Goal: Task Accomplishment & Management: Complete application form

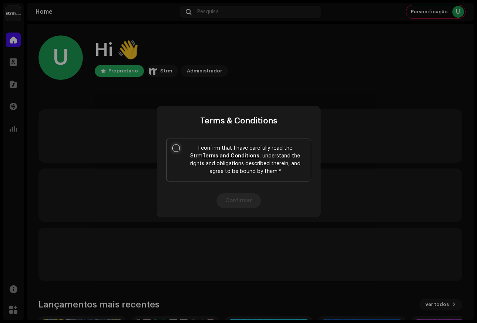
click at [175, 147] on input "I confirm that I have carefully read the Strm Terms and Conditions , understand…" at bounding box center [175, 148] width 7 height 7
checkbox input "true"
click at [239, 201] on button "Confirmar" at bounding box center [238, 201] width 44 height 15
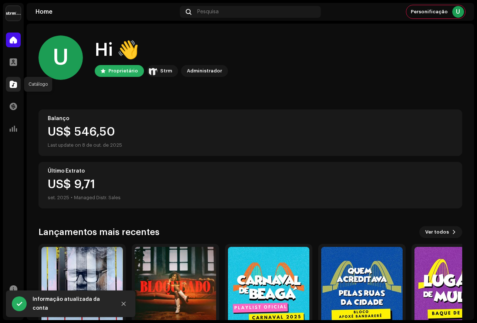
click at [16, 91] on div at bounding box center [13, 84] width 15 height 15
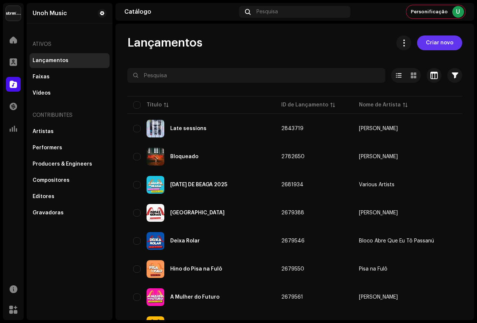
click at [440, 46] on span "Criar novo" at bounding box center [439, 43] width 27 height 15
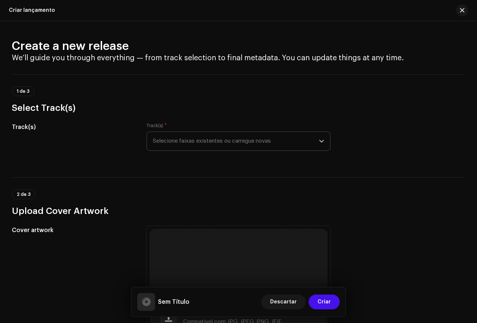
scroll to position [1, 0]
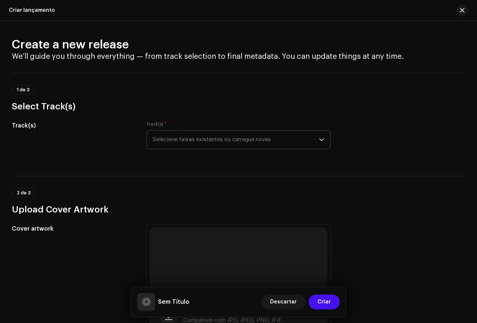
click at [194, 138] on span "Selecione faixas existentes ou carregue novas" at bounding box center [236, 140] width 167 height 19
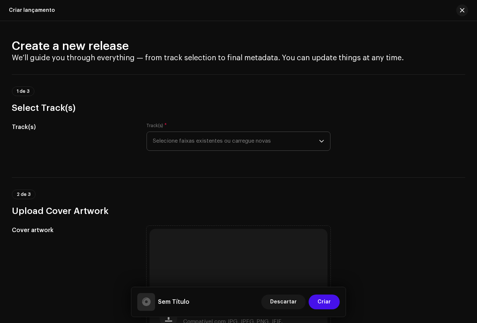
click at [234, 140] on span "Selecione faixas existentes ou carregue novas" at bounding box center [236, 141] width 167 height 19
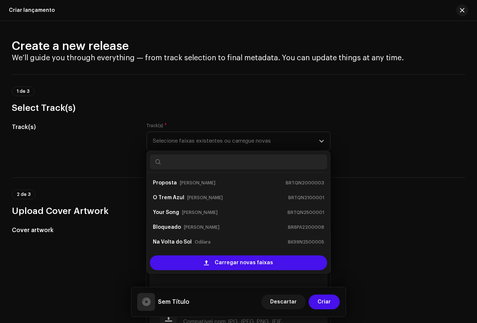
scroll to position [12, 0]
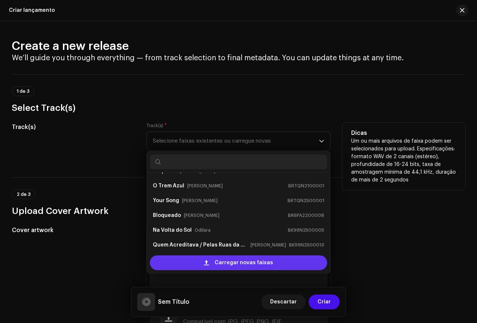
click at [245, 265] on span "Carregar novas faixas" at bounding box center [244, 263] width 58 height 15
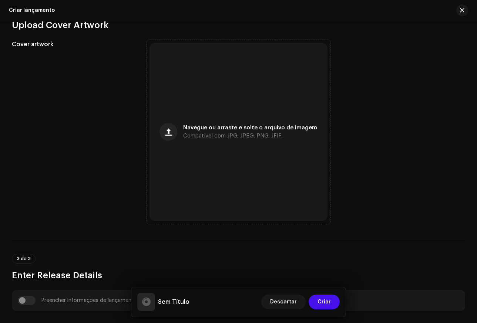
scroll to position [247, 0]
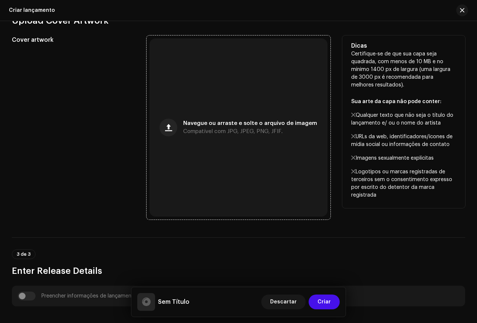
click at [201, 132] on span "Compatível com JPG, JPEG, PNG, JFIF." at bounding box center [233, 131] width 100 height 5
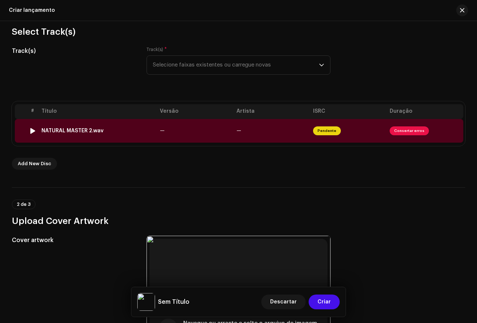
scroll to position [0, 0]
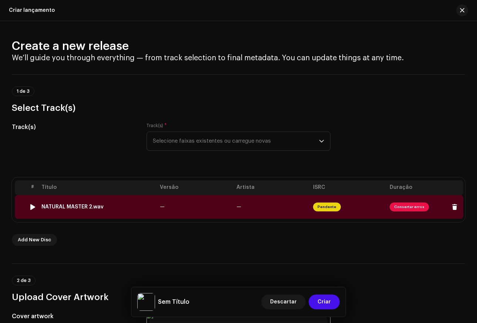
click at [31, 206] on div at bounding box center [33, 207] width 6 height 6
click at [33, 209] on div at bounding box center [33, 207] width 6 height 6
click at [68, 207] on div "NATURAL MASTER 2.wav" at bounding box center [72, 207] width 62 height 6
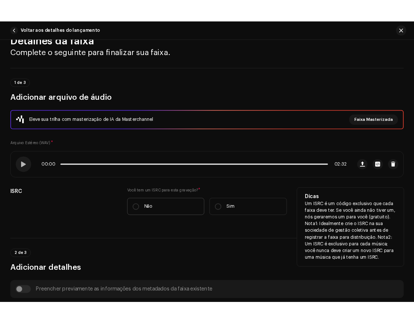
scroll to position [25, 0]
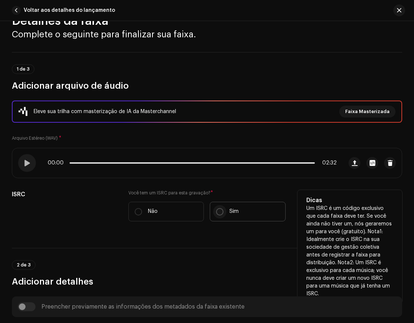
click at [221, 212] on input "Sim" at bounding box center [219, 211] width 7 height 7
radio input "true"
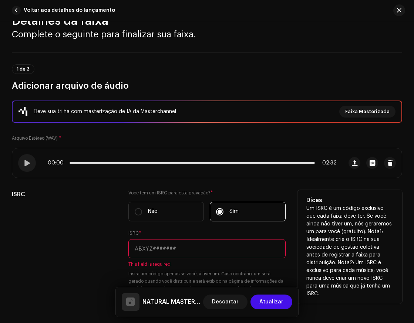
click at [161, 251] on input "text" at bounding box center [206, 248] width 157 height 19
paste input "BK99N2500014"
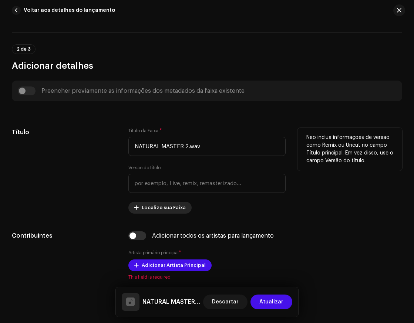
scroll to position [312, 0]
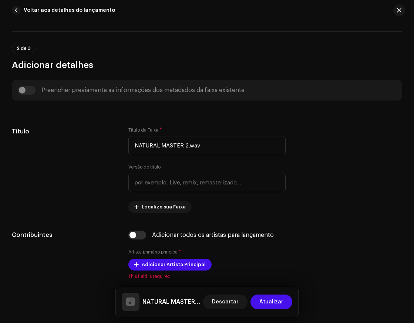
type input "BK99N2500014"
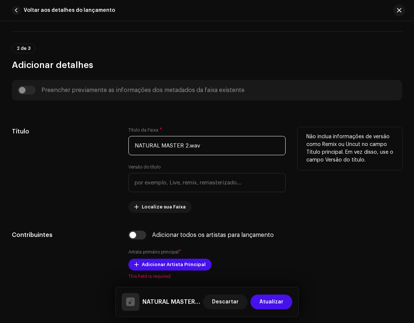
drag, startPoint x: 202, startPoint y: 147, endPoint x: 111, endPoint y: 142, distance: 91.5
click at [111, 142] on div "Título Título da Faixa * NATURAL MASTER 2.wav Versão do título Localize sua Fai…" at bounding box center [207, 170] width 390 height 86
paste input "MOLEQUE NATURAL"
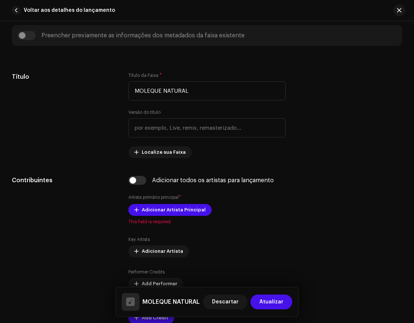
scroll to position [367, 0]
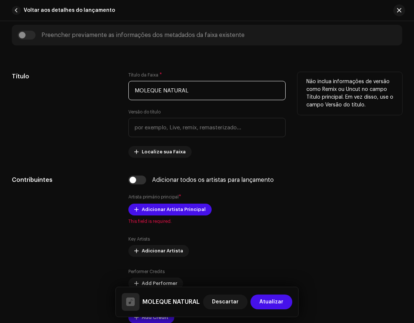
drag, startPoint x: 154, startPoint y: 90, endPoint x: 140, endPoint y: 90, distance: 14.4
click at [140, 90] on input "MOLEQUE NATURAL" at bounding box center [206, 90] width 157 height 19
drag, startPoint x: 176, startPoint y: 90, endPoint x: 159, endPoint y: 89, distance: 16.7
click at [159, 89] on input "Moleque NATURAL" at bounding box center [206, 90] width 157 height 19
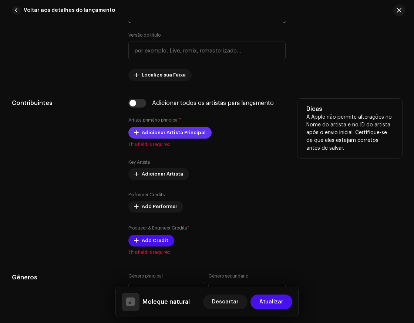
scroll to position [445, 0]
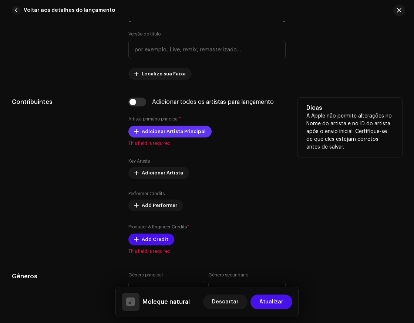
type input "Moleque natural"
click at [171, 130] on span "Adicionar Artista Principal" at bounding box center [174, 131] width 64 height 15
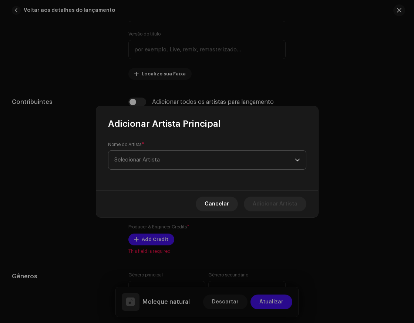
click at [171, 152] on span "Selecionar Artista" at bounding box center [204, 160] width 181 height 19
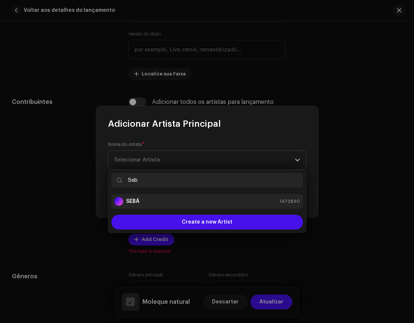
type input "Seb"
click at [141, 205] on div "SEBÁ 1472840" at bounding box center [207, 201] width 186 height 9
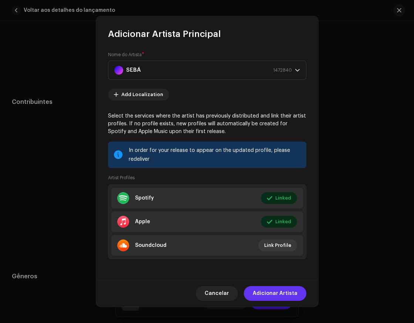
click at [279, 293] on span "Adicionar Artista" at bounding box center [275, 293] width 45 height 15
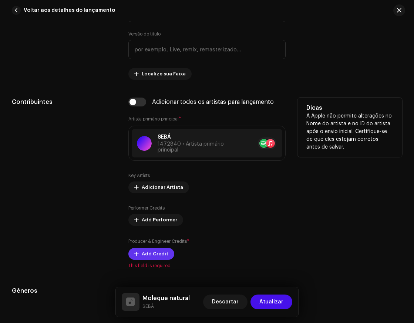
click at [153, 253] on span "Add Credit" at bounding box center [155, 254] width 27 height 15
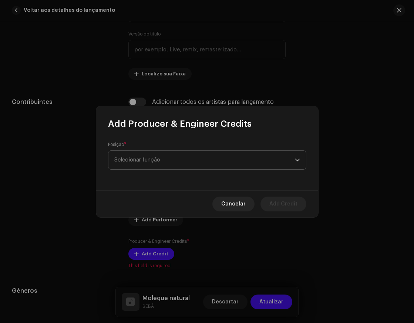
click at [150, 160] on span "Selecionar função" at bounding box center [204, 160] width 181 height 19
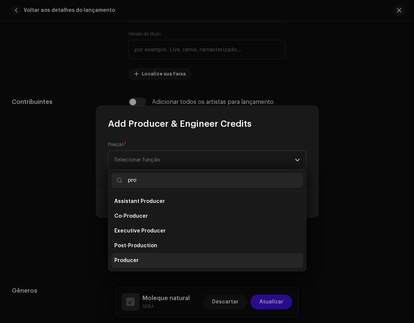
type input "pro"
click at [132, 258] on span "Producer" at bounding box center [126, 260] width 24 height 7
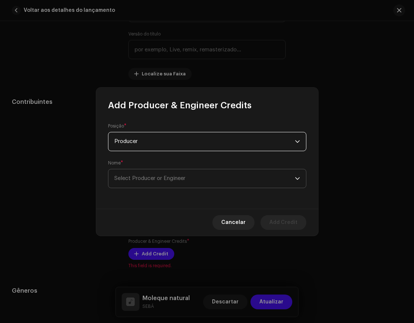
click at [161, 178] on span "Select Producer or Engineer" at bounding box center [149, 179] width 71 height 6
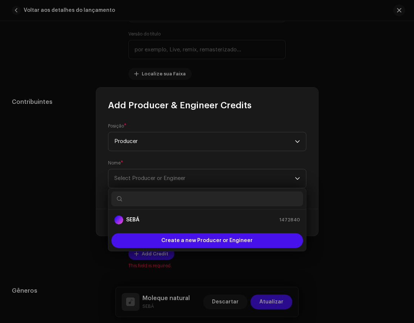
click at [147, 196] on input "text" at bounding box center [207, 199] width 192 height 15
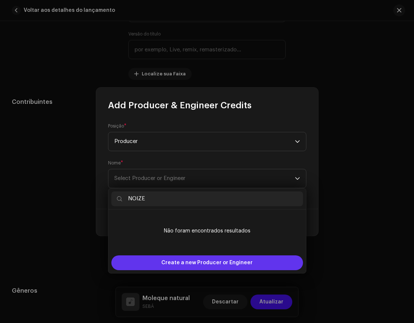
type input "NOIZE"
click at [208, 264] on span "Create a new Producer or Engineer" at bounding box center [206, 263] width 91 height 15
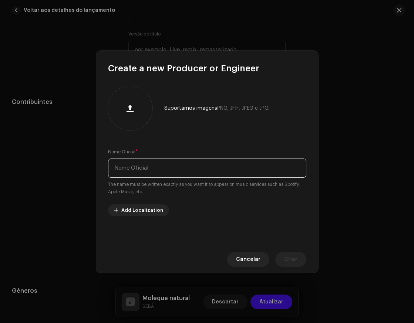
click at [130, 169] on input "text" at bounding box center [207, 168] width 198 height 19
type input "Noize men"
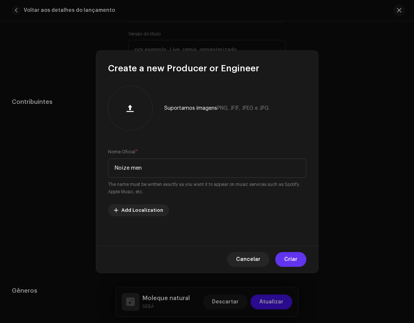
click at [293, 259] on span "Criar" at bounding box center [290, 259] width 13 height 15
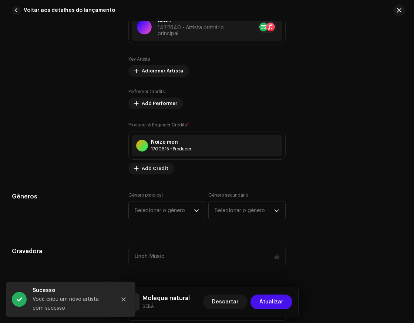
scroll to position [566, 0]
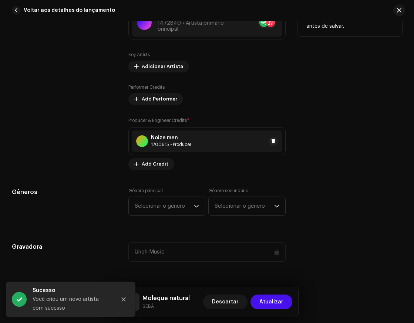
click at [197, 142] on div "Noize men 1700615 • Producer" at bounding box center [207, 141] width 151 height 21
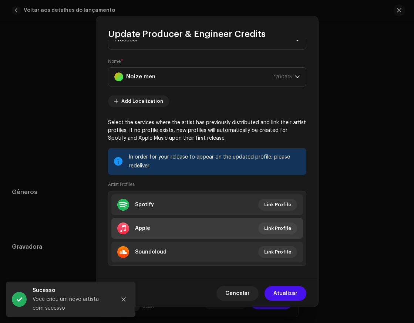
scroll to position [37, 0]
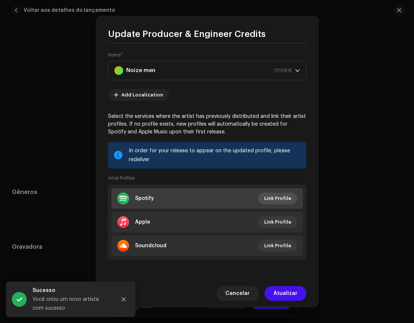
click at [269, 199] on span "Link Profile" at bounding box center [277, 198] width 27 height 15
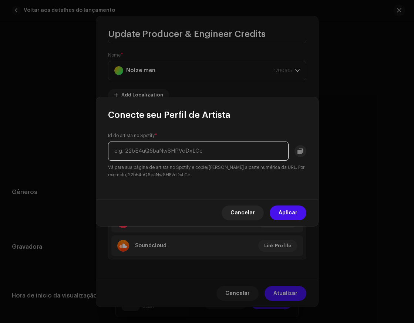
paste input "spotify:artist:7f0m7Ei2QmwSwUkWPwfS70"
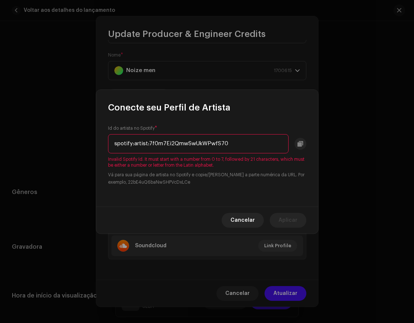
drag, startPoint x: 148, startPoint y: 142, endPoint x: 100, endPoint y: 140, distance: 48.5
click at [100, 140] on div "Id do artista no Spotify * spotify:artist:7f0m7Ei2QmwSwUkWPwfS70 Invalid Spotif…" at bounding box center [207, 160] width 222 height 93
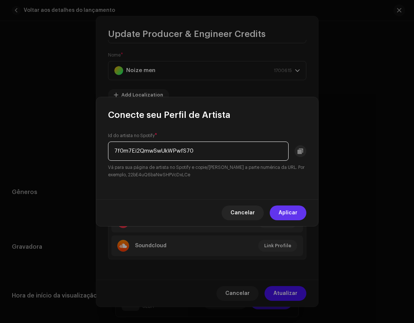
type input "7f0m7Ei2QmwSwUkWPwfS70"
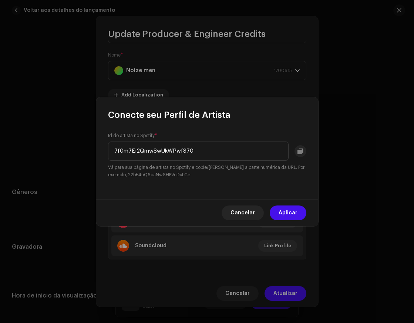
click at [299, 210] on button "Aplicar" at bounding box center [288, 213] width 37 height 15
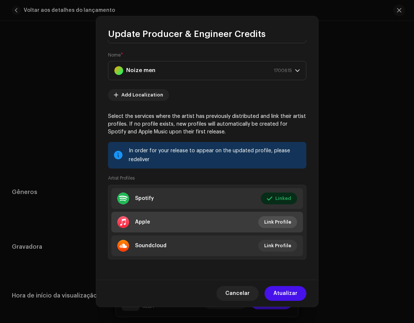
click at [281, 219] on span "Link Profile" at bounding box center [277, 222] width 27 height 15
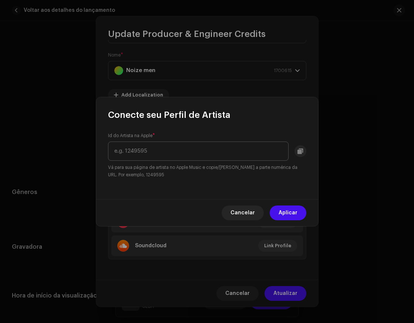
click at [184, 152] on input "text" at bounding box center [198, 151] width 181 height 19
type input "1330875565"
click at [291, 211] on span "Aplicar" at bounding box center [288, 213] width 19 height 15
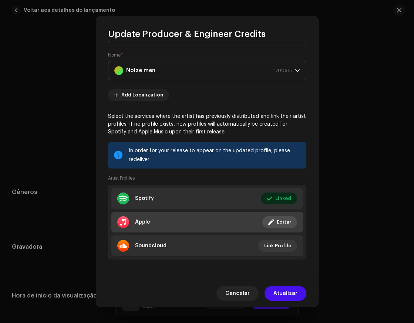
scroll to position [36, 0]
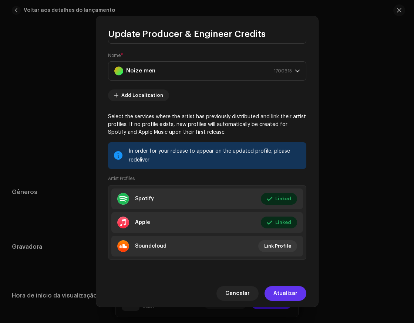
click at [292, 294] on span "Atualizar" at bounding box center [285, 293] width 24 height 15
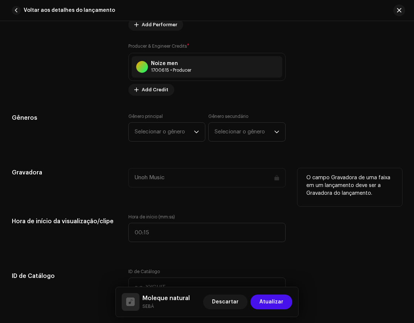
scroll to position [641, 0]
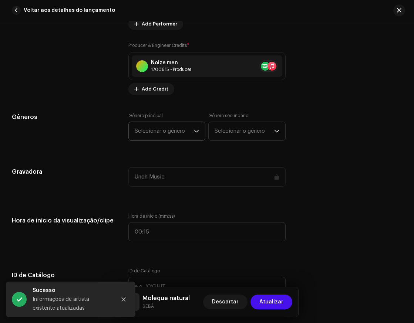
click at [175, 136] on span "Selecionar o gênero" at bounding box center [164, 131] width 59 height 19
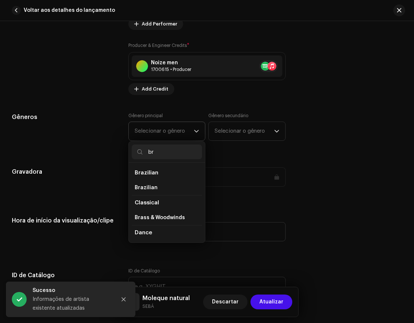
type input "b"
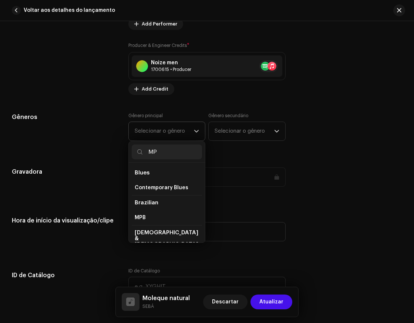
type input "MPB"
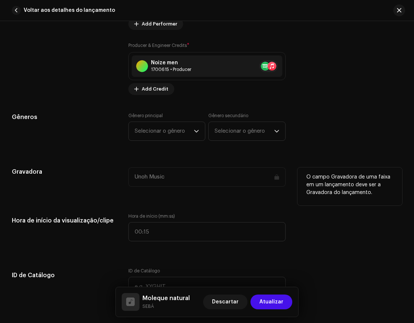
scroll to position [641, 0]
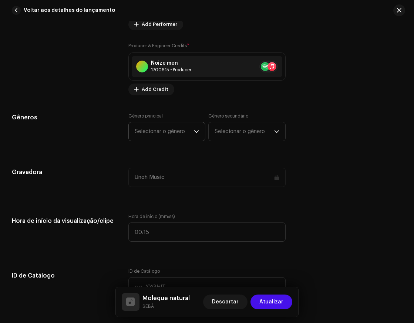
click at [187, 128] on span "Selecionar o gênero" at bounding box center [164, 131] width 59 height 19
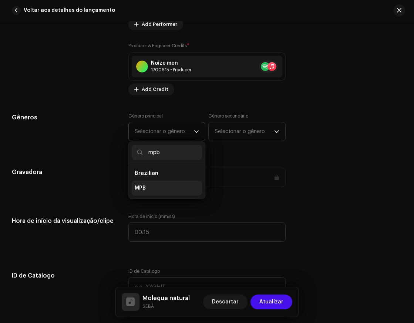
type input "mpb"
click at [141, 187] on span "MPB" at bounding box center [140, 188] width 11 height 7
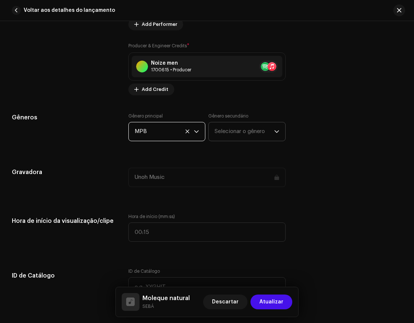
click at [235, 130] on span "Selecionar o gênero" at bounding box center [244, 131] width 59 height 19
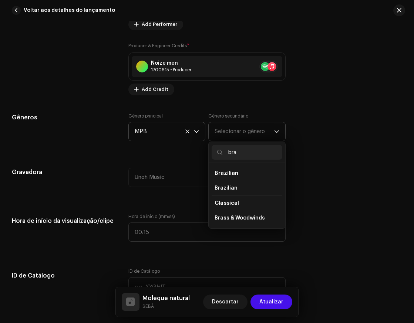
type input "bra"
click at [226, 172] on span "Brazilian" at bounding box center [227, 174] width 24 height 6
click at [239, 174] on li "Brazilian" at bounding box center [247, 173] width 70 height 15
click at [232, 188] on span "Brazilian" at bounding box center [226, 188] width 23 height 7
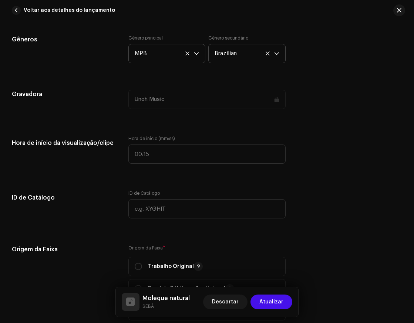
scroll to position [719, 0]
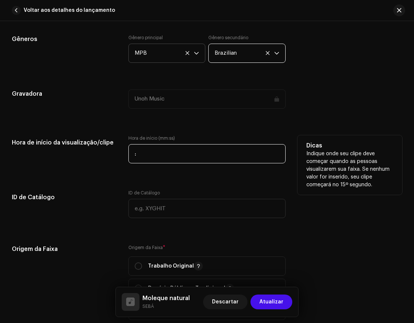
click at [162, 155] on input ":" at bounding box center [206, 153] width 157 height 19
type input "00:05"
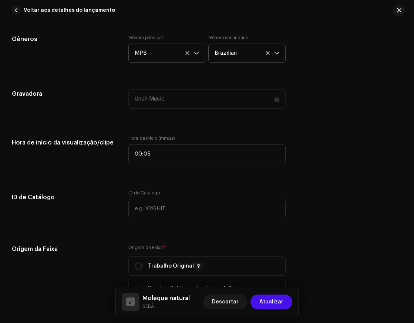
click at [100, 179] on div "Detalhes da faixa Complete o seguinte para finalizar sua faixa. 1 de 3 Adiciona…" at bounding box center [207, 179] width 414 height 1719
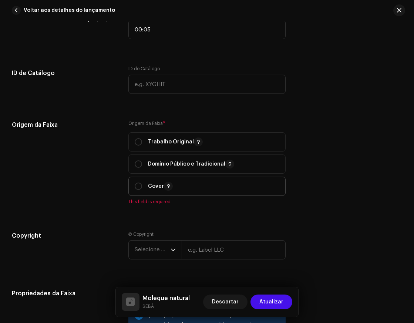
scroll to position [844, 0]
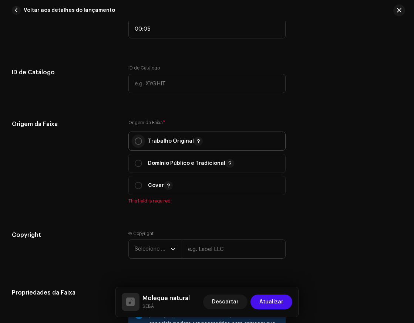
click at [135, 141] on input "radio" at bounding box center [138, 141] width 7 height 7
radio input "true"
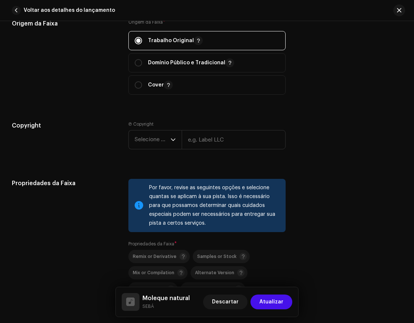
scroll to position [947, 0]
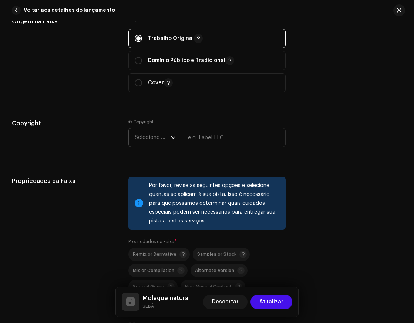
click at [151, 141] on span "Selecione o ano" at bounding box center [153, 137] width 36 height 19
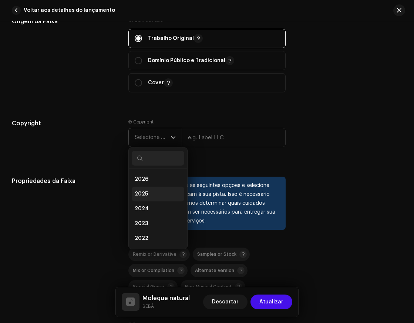
click at [145, 193] on span "2025" at bounding box center [141, 194] width 13 height 7
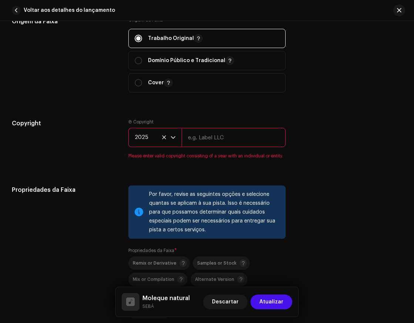
click at [204, 142] on input "text" at bounding box center [234, 137] width 104 height 19
type input "UnohMusic"
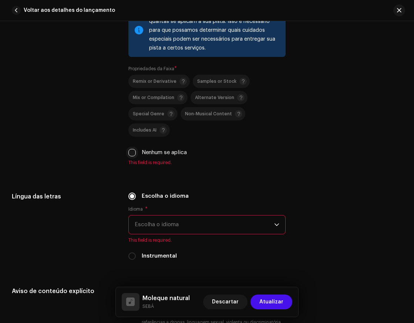
scroll to position [1121, 0]
click at [130, 151] on input "Nenhum se aplica" at bounding box center [131, 152] width 7 height 7
checkbox input "true"
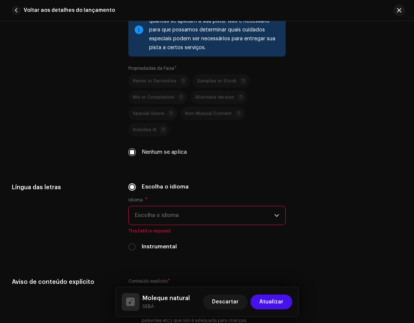
click at [180, 214] on span "Escolha o idioma" at bounding box center [205, 215] width 140 height 19
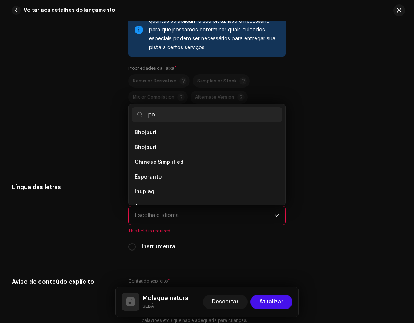
scroll to position [0, 0]
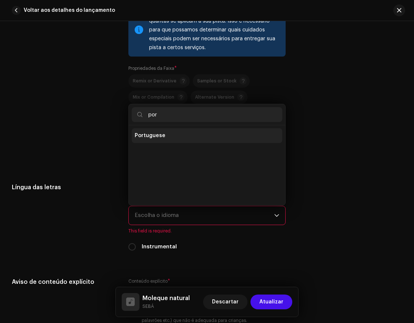
type input "por"
click at [152, 130] on li "Portuguese" at bounding box center [207, 135] width 151 height 15
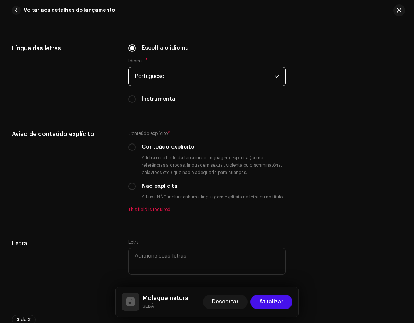
scroll to position [1262, 0]
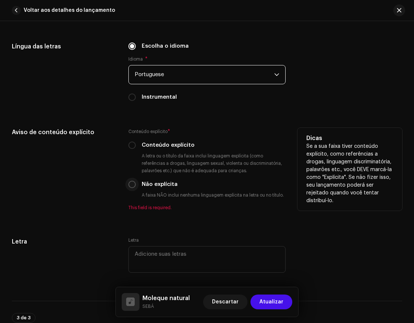
click at [134, 185] on input "Não explícita" at bounding box center [131, 184] width 7 height 7
radio input "true"
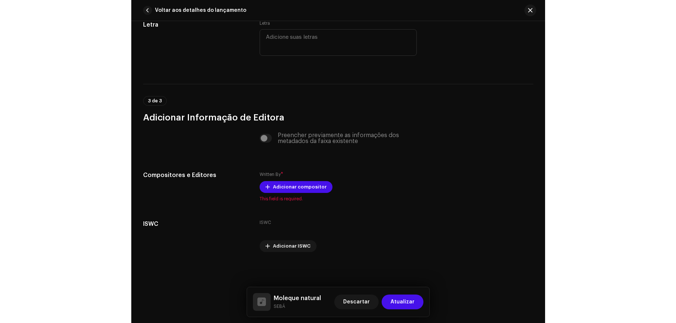
scroll to position [1440, 0]
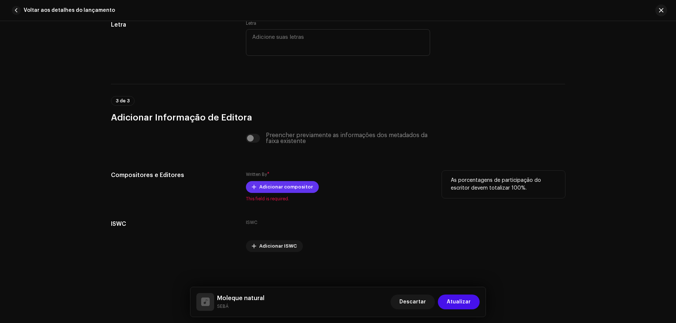
click at [277, 188] on span "Adicionar compositor" at bounding box center [286, 187] width 54 height 15
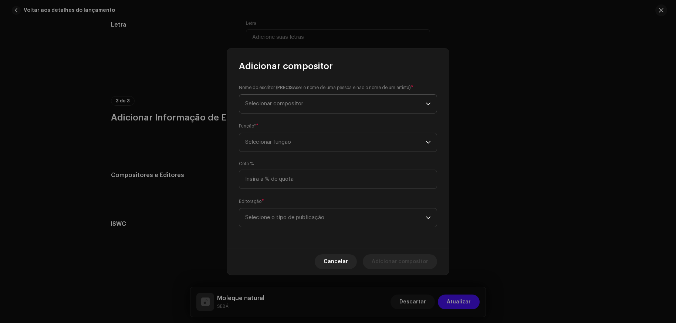
click at [293, 101] on span "Selecionar compositor" at bounding box center [274, 104] width 58 height 6
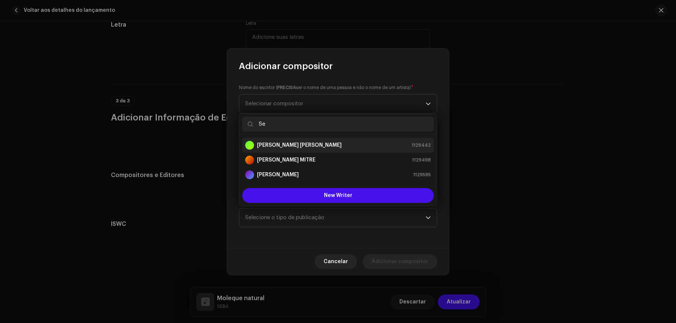
type input "Se"
click at [336, 144] on strong "[PERSON_NAME] [PERSON_NAME]" at bounding box center [299, 145] width 85 height 7
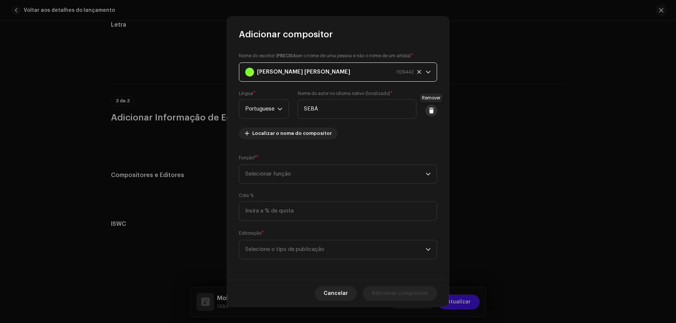
click at [430, 111] on span at bounding box center [432, 111] width 6 height 6
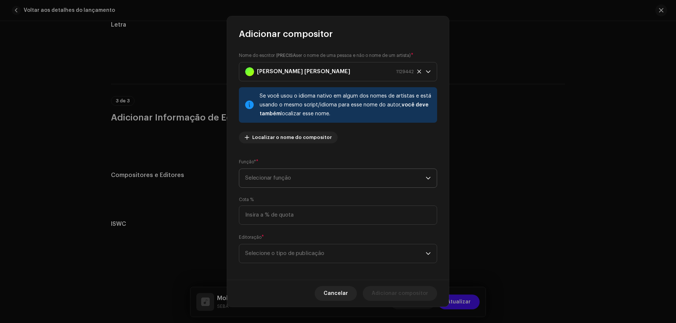
click at [293, 179] on span "Selecionar função" at bounding box center [335, 178] width 181 height 19
click at [280, 242] on span "Composer & Lyricist" at bounding box center [271, 242] width 52 height 7
click at [297, 215] on input at bounding box center [338, 215] width 198 height 19
click at [302, 254] on span "Selecione o tipo de publicação" at bounding box center [335, 254] width 181 height 19
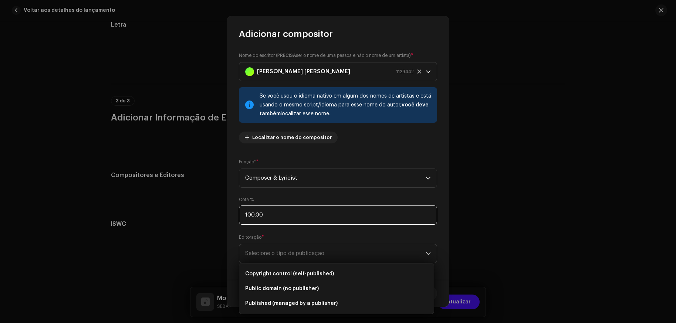
drag, startPoint x: 271, startPoint y: 217, endPoint x: 238, endPoint y: 213, distance: 33.9
click at [238, 213] on div "Nome do escritor ( PRECISA ser o nome de [PERSON_NAME] e não o nome de um artis…" at bounding box center [338, 160] width 222 height 241
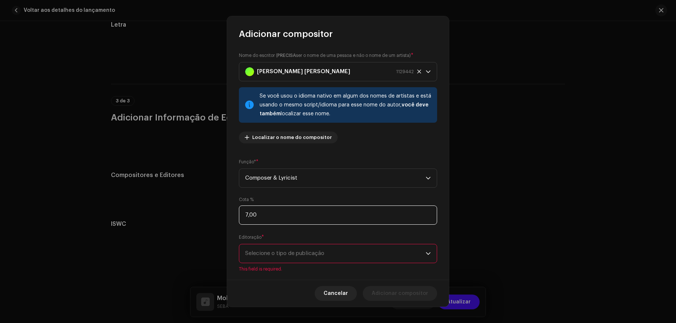
type input "75,00"
click at [332, 252] on span "Selecione o tipo de publicação" at bounding box center [335, 254] width 181 height 19
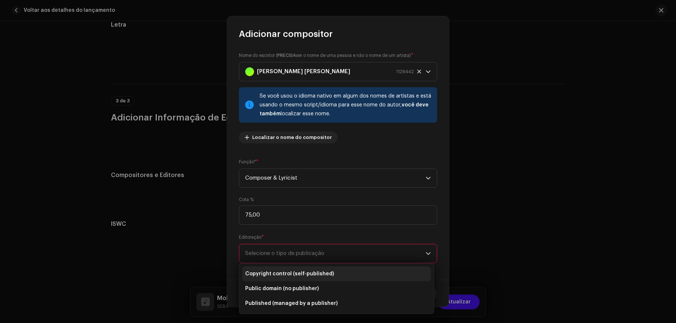
click at [297, 276] on span "Copyright control (self-published)" at bounding box center [289, 274] width 89 height 7
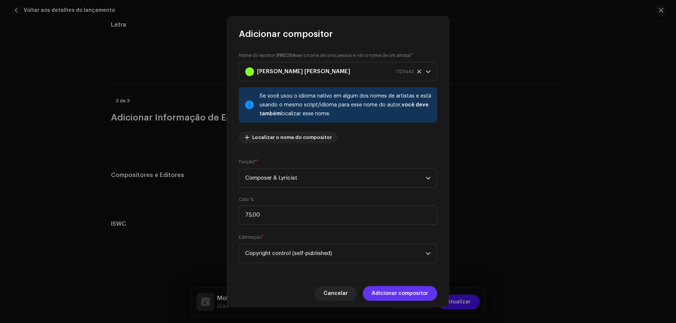
click at [397, 292] on span "Adicionar compositor" at bounding box center [400, 293] width 57 height 15
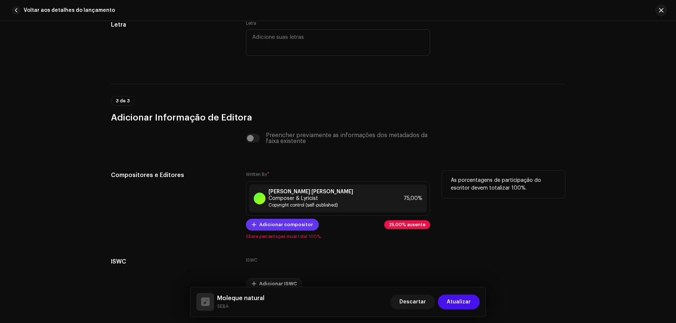
click at [282, 225] on span "Adicionar compositor" at bounding box center [286, 225] width 54 height 15
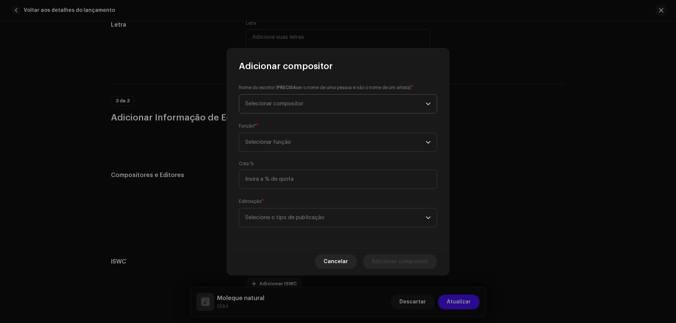
click at [285, 103] on span "Selecionar compositor" at bounding box center [274, 104] width 58 height 6
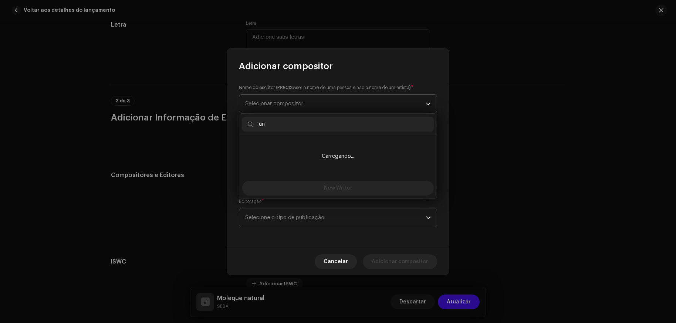
type input "u"
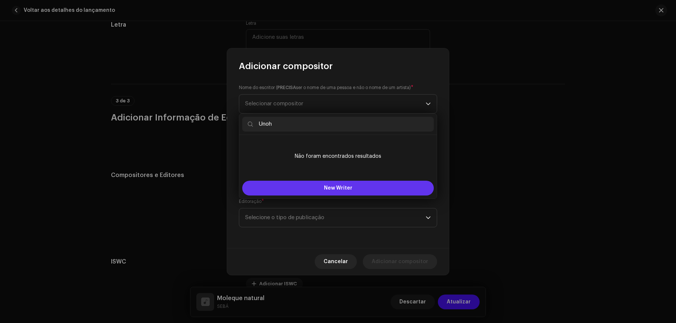
type input "Unoh"
click at [308, 189] on button "New Writer" at bounding box center [338, 188] width 192 height 15
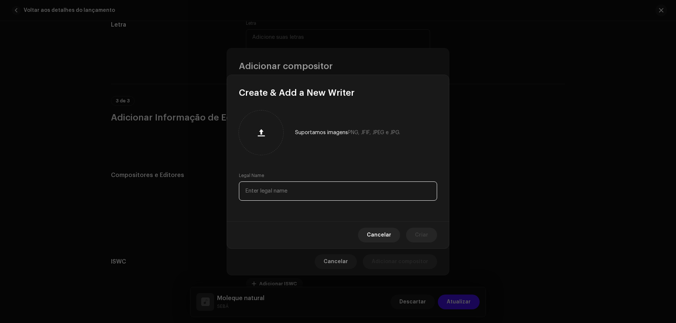
click at [288, 193] on input "text" at bounding box center [338, 191] width 198 height 19
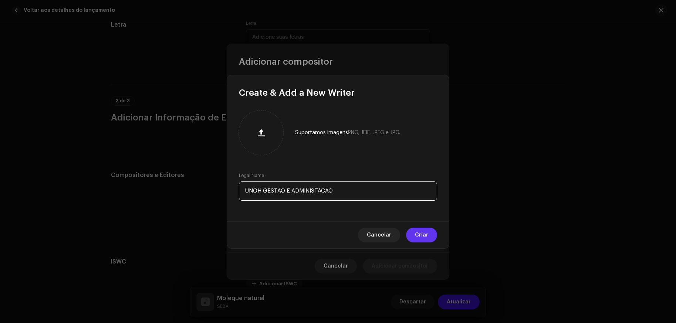
type input "UNOH GESTAO E ADMINISTACAO"
click at [431, 235] on button "Criar" at bounding box center [421, 235] width 31 height 15
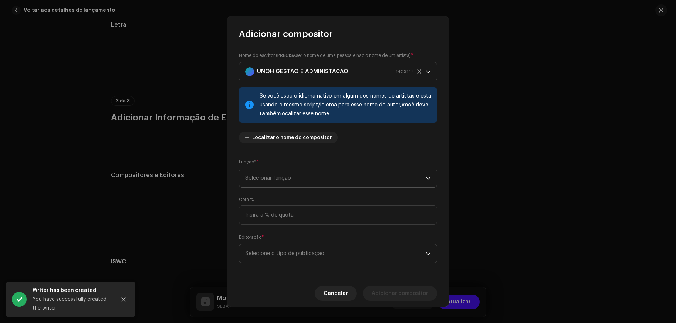
click at [308, 179] on span "Selecionar função" at bounding box center [335, 178] width 181 height 19
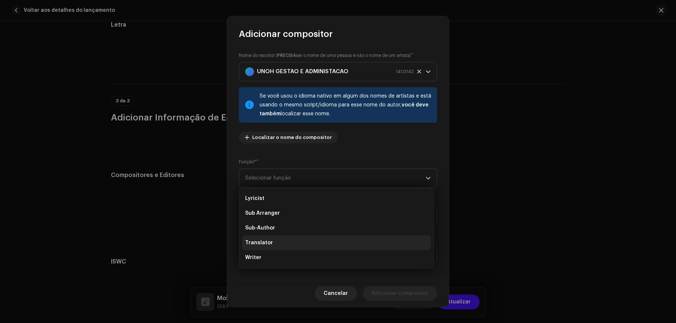
scroll to position [0, 0]
click at [289, 245] on span "Composer & Lyricist" at bounding box center [271, 242] width 52 height 7
click at [291, 217] on input at bounding box center [338, 215] width 198 height 19
click at [294, 184] on span "Composer & Lyricist" at bounding box center [335, 178] width 181 height 19
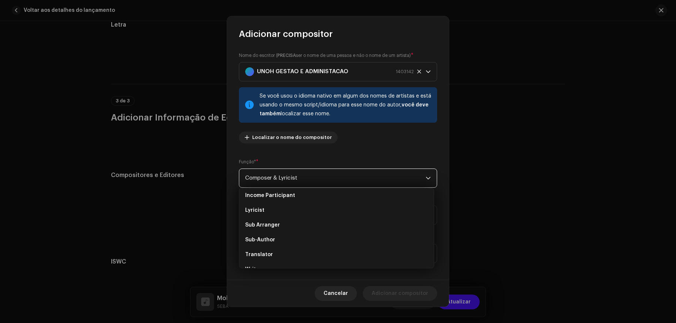
click at [312, 174] on span "Composer & Lyricist" at bounding box center [335, 178] width 181 height 19
click at [302, 225] on div "Nome do escritor ( PRECISA ser o nome de [PERSON_NAME] e não o nome de um artis…" at bounding box center [338, 160] width 222 height 241
click at [307, 215] on input at bounding box center [338, 215] width 198 height 19
type input "25,00"
click at [311, 259] on span "Selecione o tipo de publicação" at bounding box center [335, 254] width 181 height 19
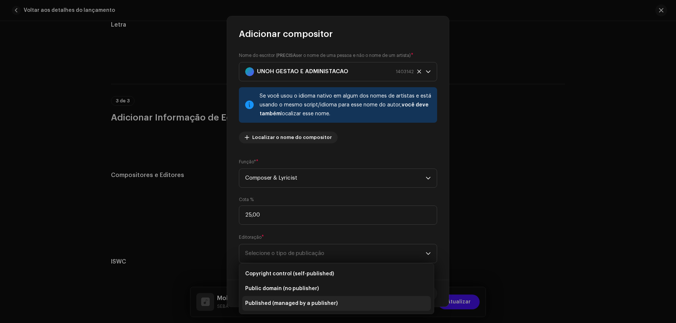
click at [303, 304] on span "Published (managed by a publisher)" at bounding box center [291, 303] width 93 height 7
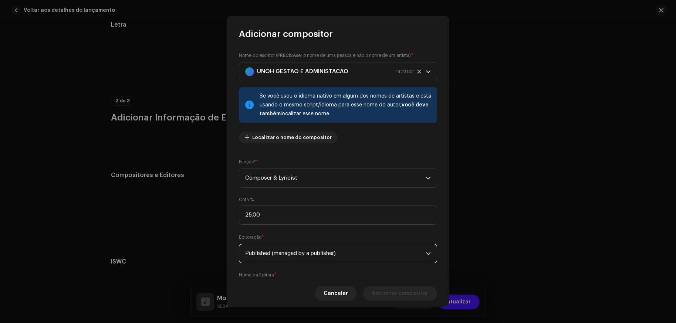
scroll to position [41, 0]
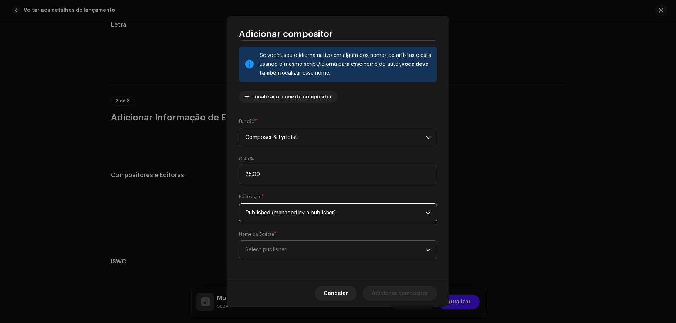
click at [305, 251] on span "Select publisher" at bounding box center [335, 250] width 181 height 19
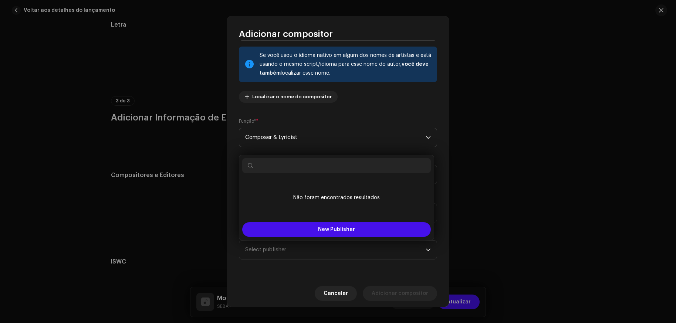
drag, startPoint x: 342, startPoint y: 285, endPoint x: 343, endPoint y: 291, distance: 6.3
click at [342, 285] on div "Cancelar Adicionar compositor" at bounding box center [338, 293] width 222 height 27
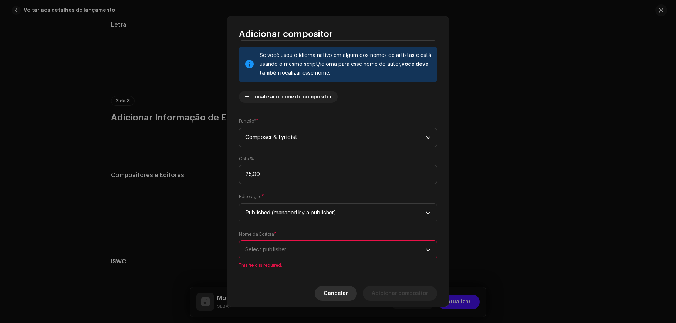
click at [343, 293] on span "Cancelar" at bounding box center [336, 293] width 24 height 15
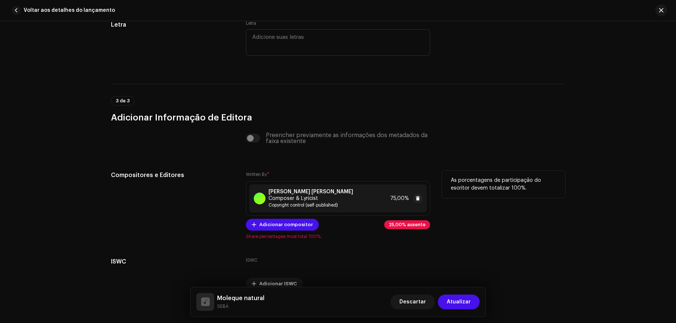
click at [337, 195] on div "[PERSON_NAME] [PERSON_NAME] Composer & Lyricist" at bounding box center [328, 195] width 119 height 13
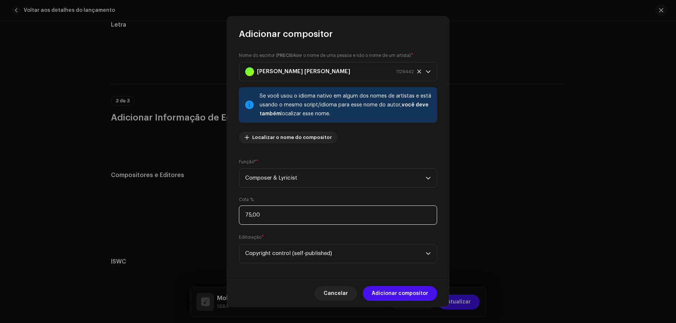
drag, startPoint x: 280, startPoint y: 217, endPoint x: 216, endPoint y: 212, distance: 64.2
click at [216, 212] on div "Adicionar compositor Nome do escritor ( PRECISA ser o nome de [PERSON_NAME] e n…" at bounding box center [338, 161] width 676 height 323
type input "100,00"
click at [305, 250] on span "Copyright control (self-published)" at bounding box center [335, 254] width 181 height 19
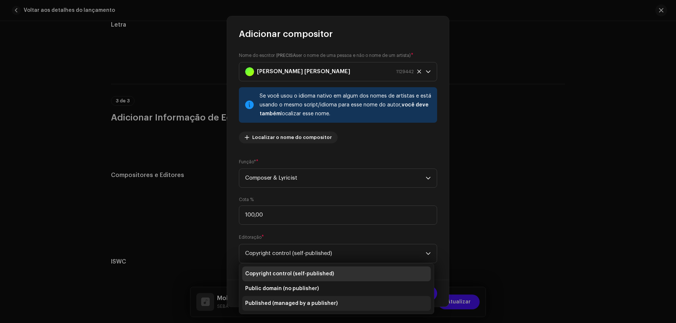
click at [287, 299] on li "Published (managed by a publisher)" at bounding box center [336, 303] width 189 height 15
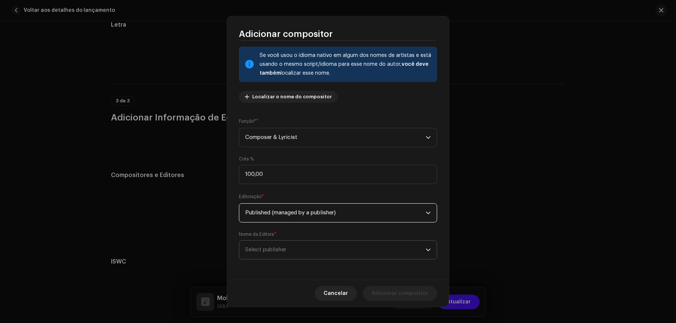
click at [281, 251] on span "Select publisher" at bounding box center [265, 250] width 41 height 6
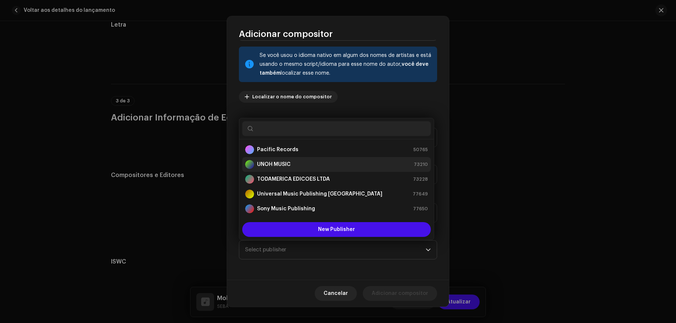
click at [288, 165] on strong "UNOH MUSIC" at bounding box center [274, 164] width 34 height 7
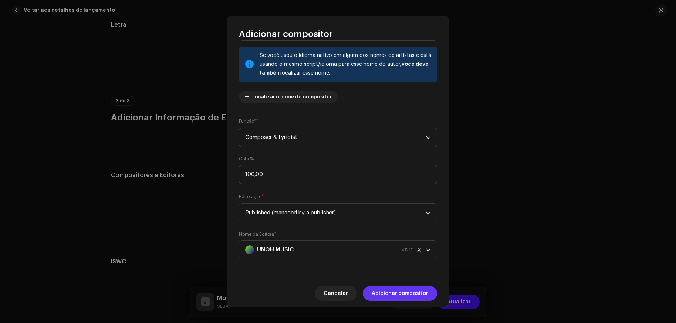
click at [394, 293] on span "Adicionar compositor" at bounding box center [400, 293] width 57 height 15
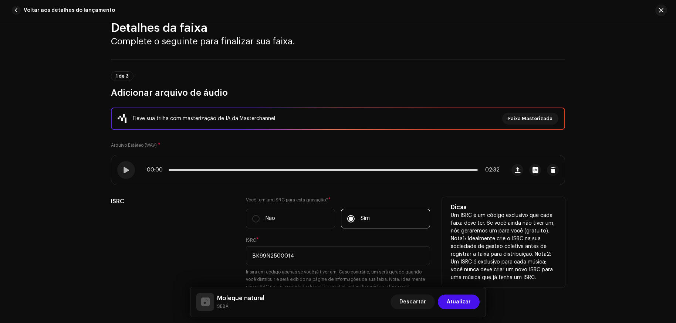
scroll to position [0, 0]
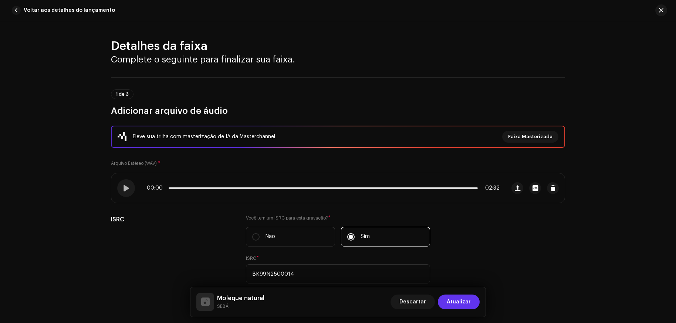
click at [464, 304] on span "Atualizar" at bounding box center [459, 302] width 24 height 15
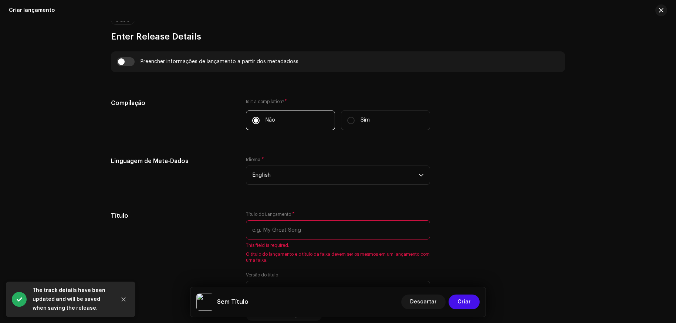
scroll to position [513, 0]
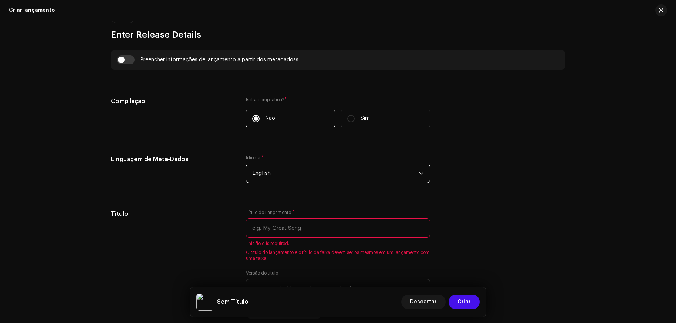
click at [312, 171] on span "English" at bounding box center [335, 173] width 167 height 19
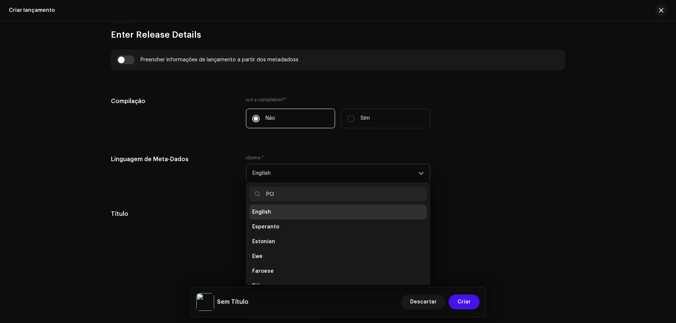
scroll to position [0, 0]
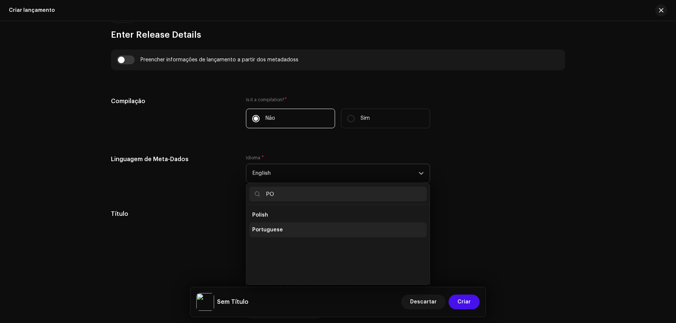
type input "PO"
click at [276, 233] on span "Portuguese" at bounding box center [267, 229] width 31 height 7
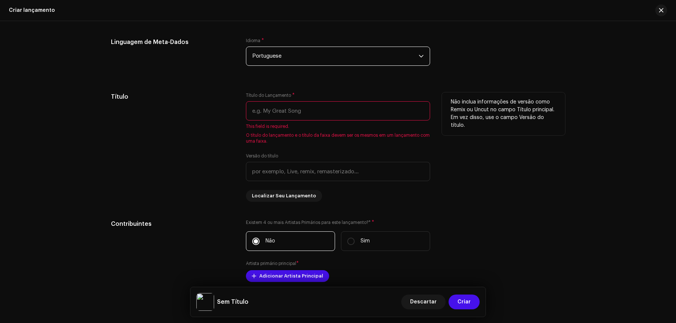
scroll to position [632, 0]
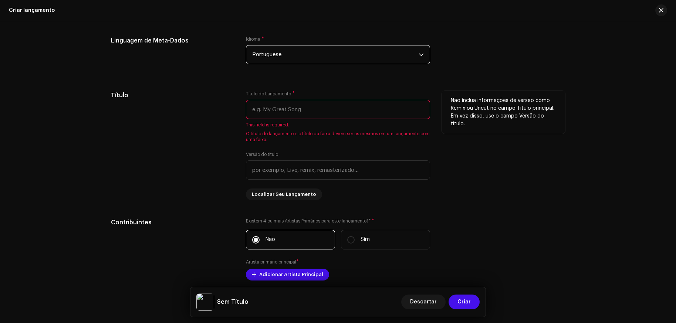
click at [302, 114] on input "text" at bounding box center [338, 109] width 184 height 19
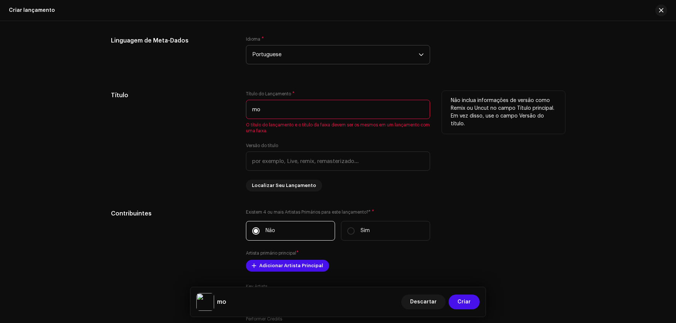
type input "m"
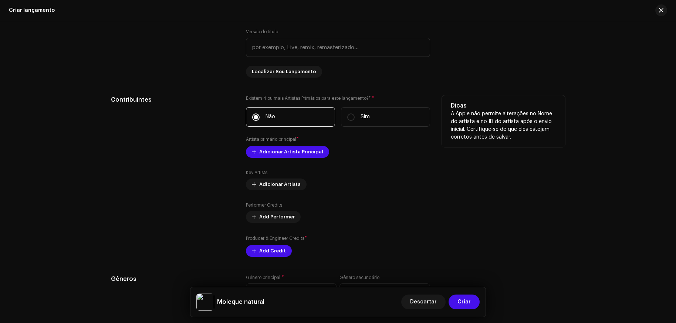
scroll to position [732, 0]
type input "Moleque natural"
click at [279, 152] on span "Adicionar Artista Principal" at bounding box center [291, 151] width 64 height 15
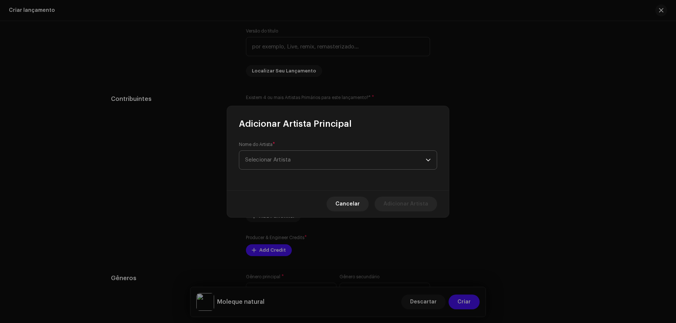
click at [282, 160] on span "Selecionar Artista" at bounding box center [268, 160] width 46 height 6
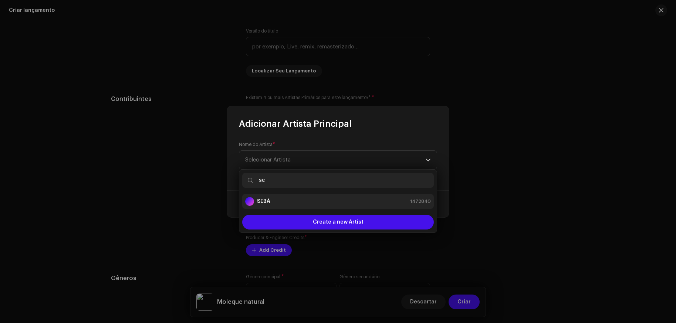
type input "se"
click at [269, 201] on strong "SEBÁ" at bounding box center [263, 201] width 13 height 7
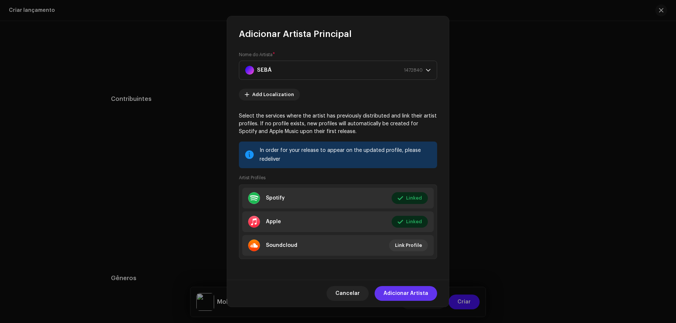
click at [417, 290] on span "Adicionar Artista" at bounding box center [406, 293] width 45 height 15
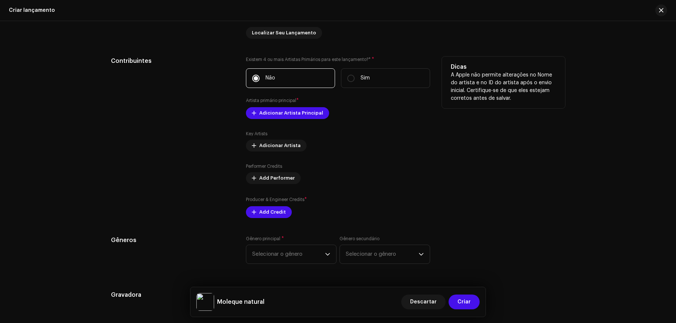
scroll to position [784, 0]
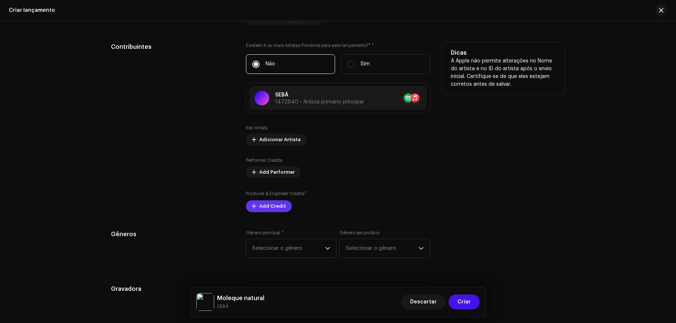
click at [268, 207] on span "Add Credit" at bounding box center [272, 206] width 27 height 15
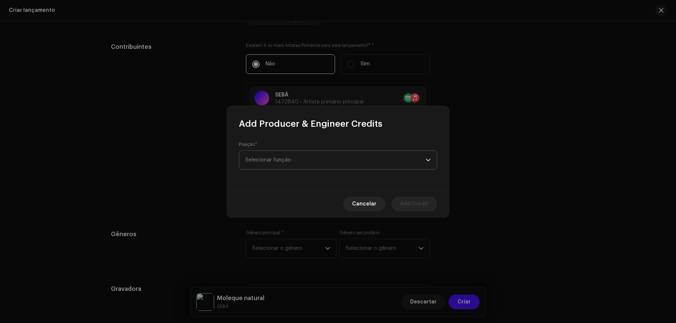
click at [285, 161] on span "Selecionar função" at bounding box center [335, 160] width 181 height 19
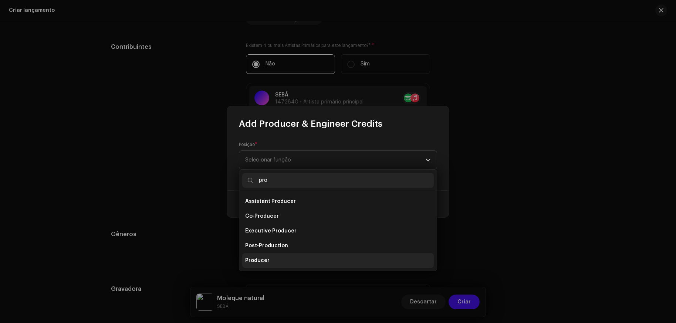
type input "pro"
click at [272, 259] on li "Producer" at bounding box center [338, 260] width 192 height 15
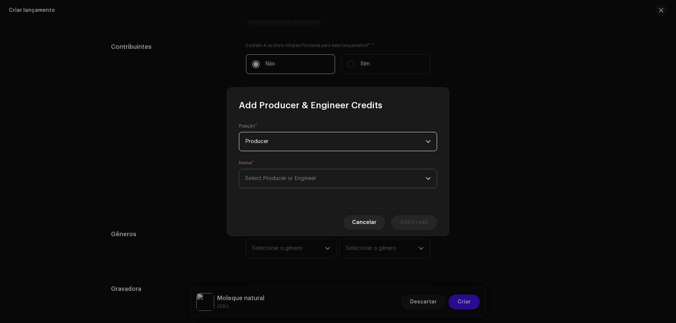
click at [299, 185] on span "Select Producer or Engineer" at bounding box center [335, 178] width 181 height 19
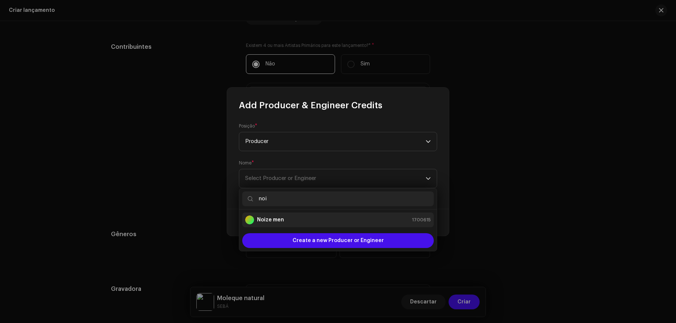
type input "noi"
click at [286, 222] on div "Noize men 1700615" at bounding box center [338, 220] width 186 height 9
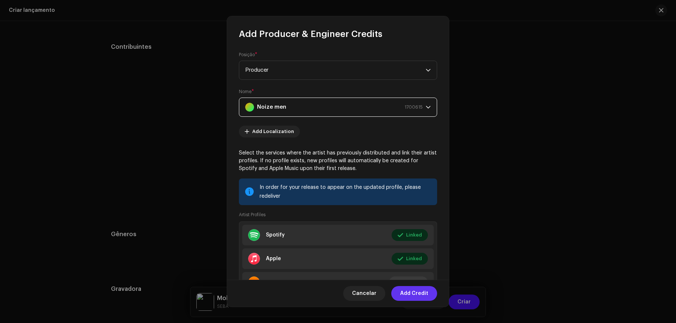
click at [422, 296] on span "Add Credit" at bounding box center [414, 293] width 28 height 15
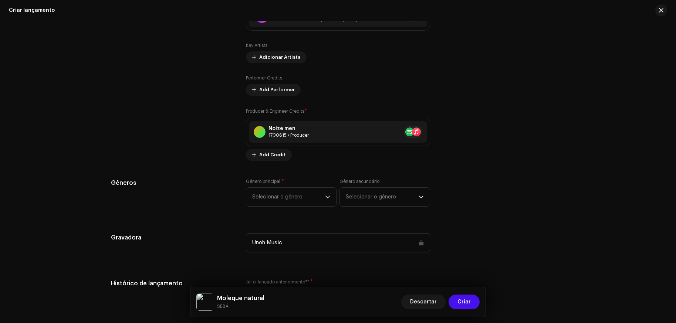
scroll to position [890, 0]
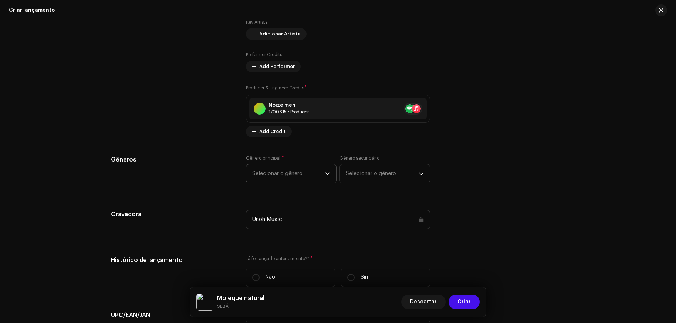
click at [298, 172] on span "Selecionar o gênero" at bounding box center [288, 174] width 73 height 19
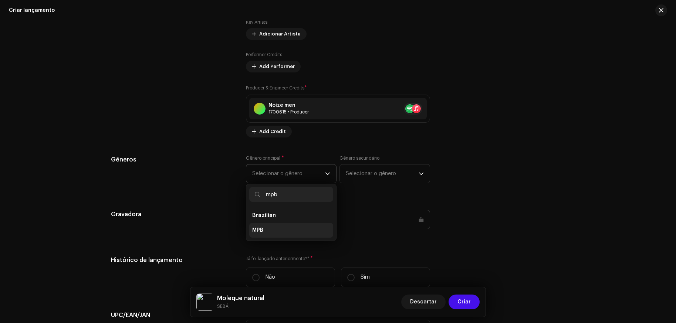
type input "mpb"
click at [266, 231] on li "MPB" at bounding box center [291, 230] width 84 height 15
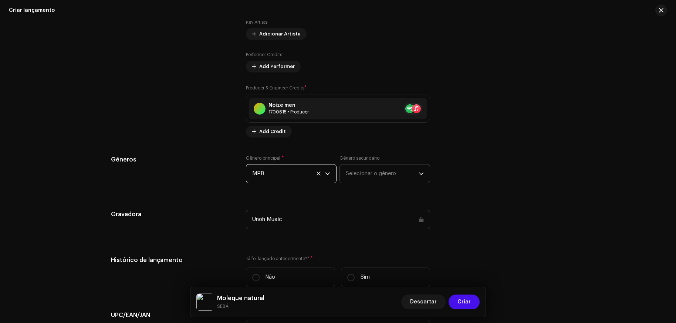
click at [373, 174] on span "Selecionar o gênero" at bounding box center [382, 174] width 73 height 19
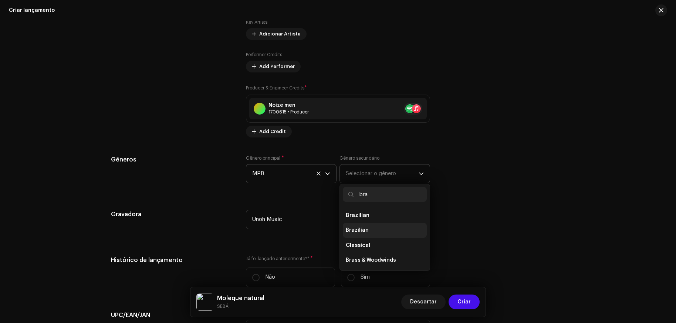
type input "bra"
click at [363, 229] on span "Brazilian" at bounding box center [357, 230] width 23 height 7
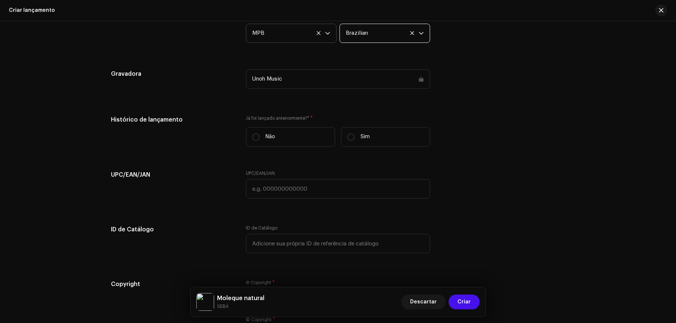
scroll to position [1033, 0]
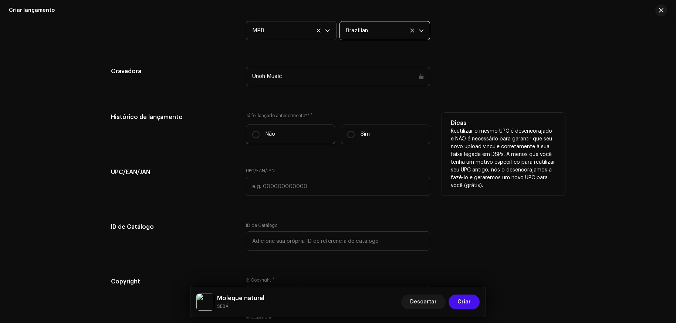
click at [296, 135] on label "Não" at bounding box center [290, 135] width 89 height 20
click at [260, 135] on input "Não" at bounding box center [255, 134] width 7 height 7
radio input "true"
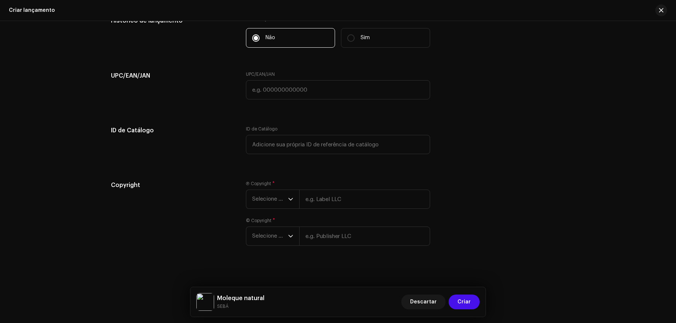
scroll to position [1132, 0]
click at [265, 195] on span "Selecione o ano" at bounding box center [270, 197] width 36 height 19
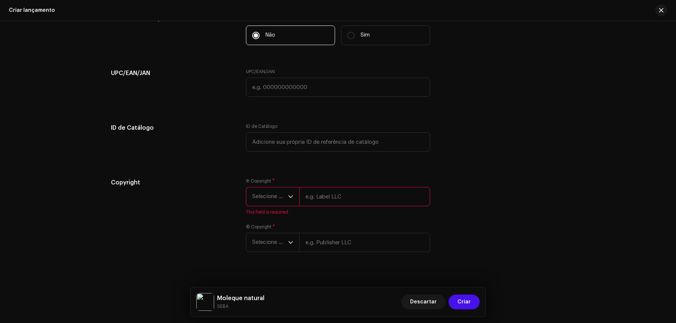
scroll to position [1132, 0]
click at [263, 199] on span "Selecione o ano" at bounding box center [270, 197] width 36 height 19
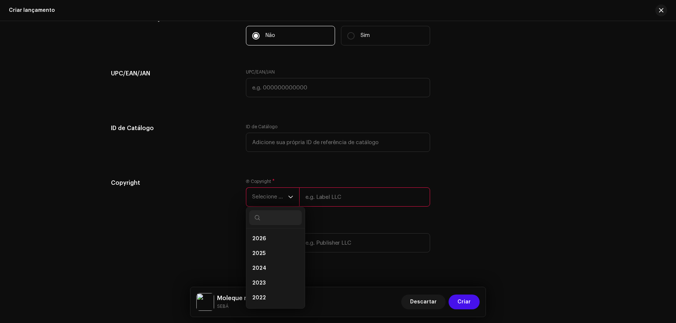
drag, startPoint x: 265, startPoint y: 253, endPoint x: 300, endPoint y: 218, distance: 48.7
click at [265, 253] on li "2025" at bounding box center [275, 253] width 53 height 15
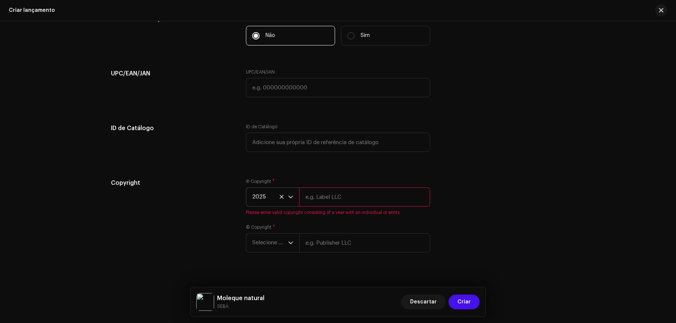
click at [333, 200] on input "text" at bounding box center [364, 197] width 131 height 19
type input "UnohMusic"
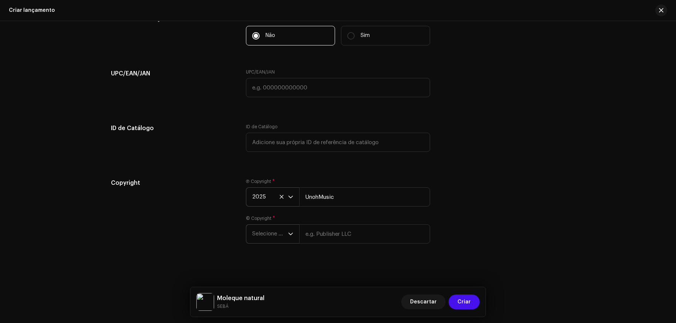
click at [271, 233] on span "Selecione o ano" at bounding box center [270, 234] width 36 height 19
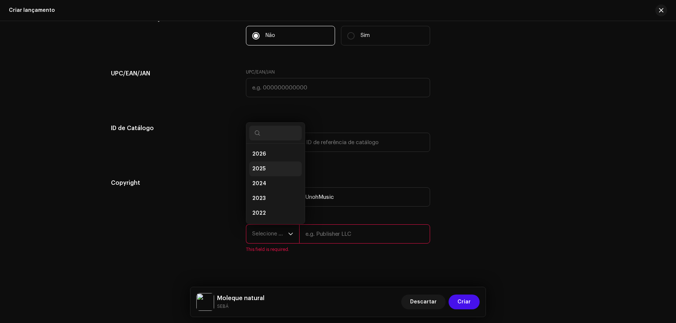
click at [272, 170] on li "2025" at bounding box center [275, 169] width 53 height 15
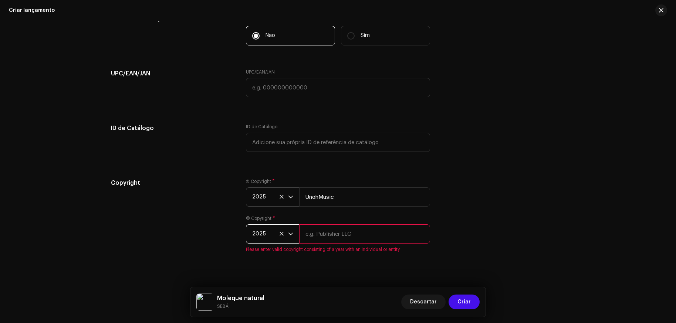
click at [337, 235] on input "text" at bounding box center [364, 234] width 131 height 19
type input "UnohMusic"
click at [464, 302] on span "Criar" at bounding box center [464, 302] width 13 height 15
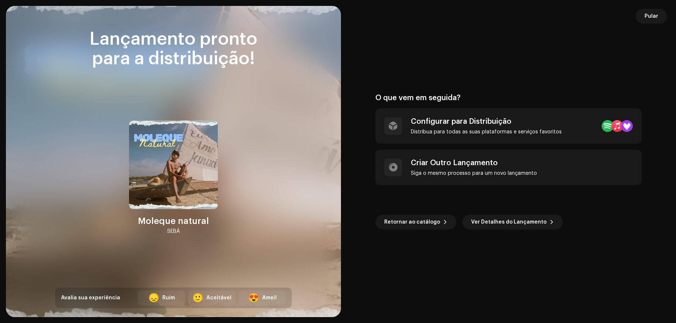
click at [477, 18] on span "Pular" at bounding box center [652, 16] width 14 height 15
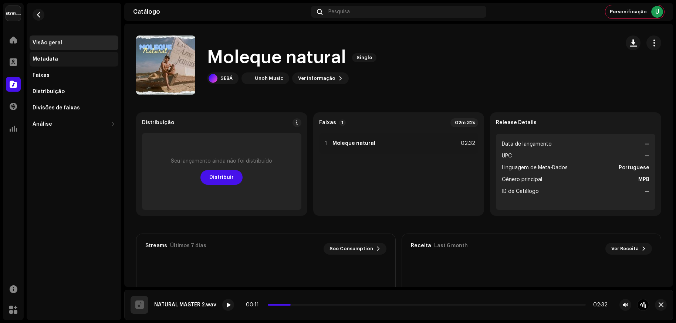
click at [57, 61] on div "Metadata" at bounding box center [74, 59] width 83 height 6
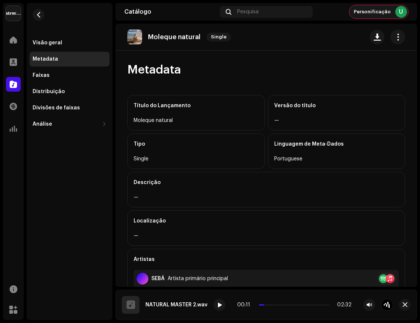
click at [394, 10] on div "Personificação U" at bounding box center [378, 11] width 59 height 13
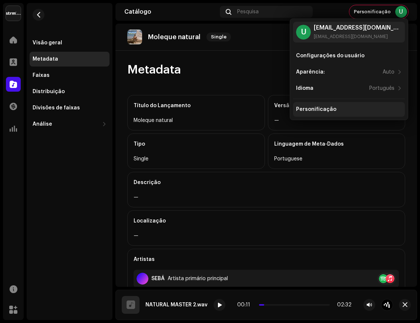
click at [325, 108] on div "Personificação" at bounding box center [316, 110] width 40 height 6
